Goal: Task Accomplishment & Management: Use online tool/utility

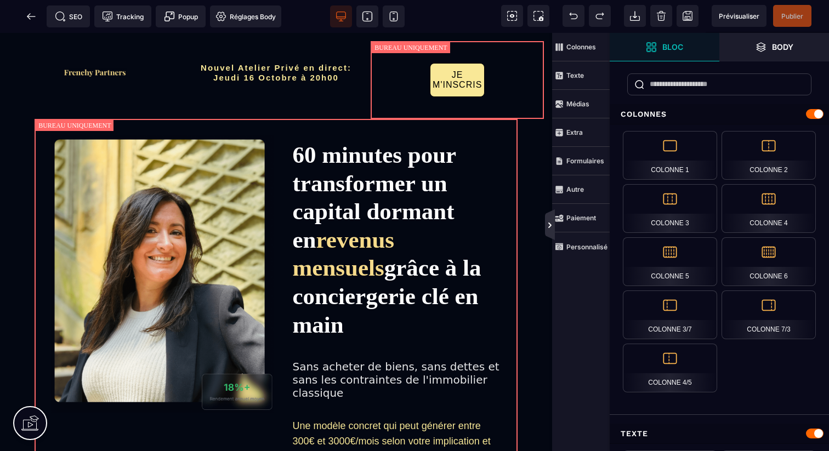
click at [547, 228] on icon at bounding box center [550, 225] width 9 height 9
click at [551, 228] on icon at bounding box center [550, 225] width 9 height 9
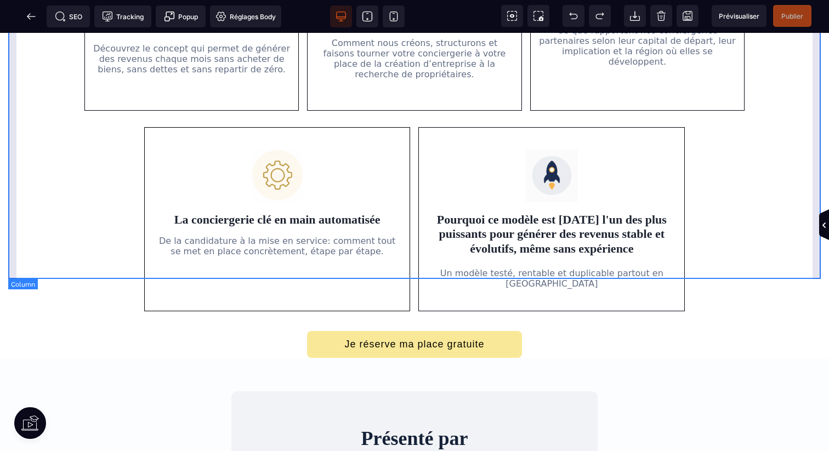
scroll to position [804, 0]
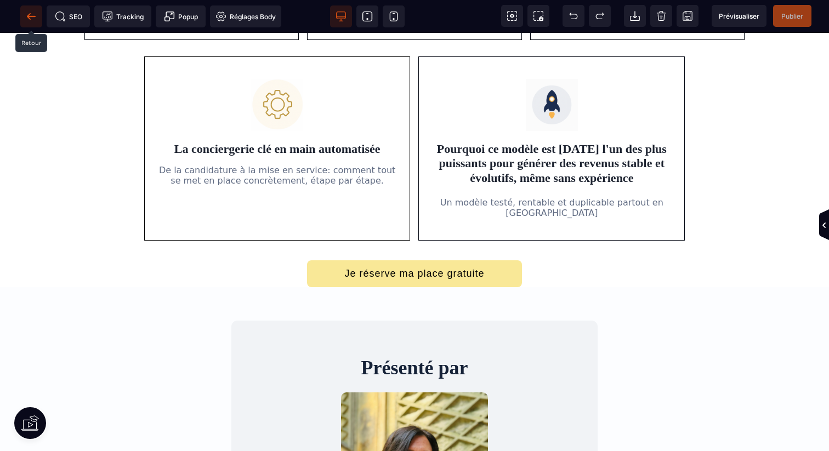
click at [33, 18] on icon at bounding box center [31, 16] width 11 height 11
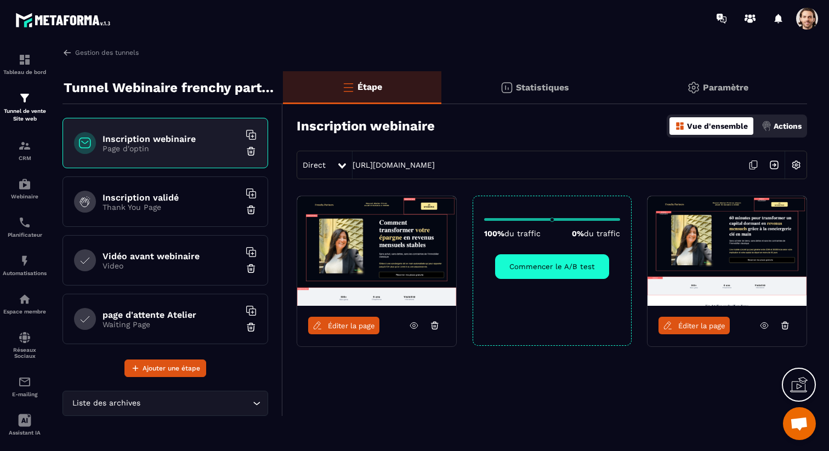
click at [679, 324] on span "Éditer la page" at bounding box center [701, 326] width 47 height 8
